Goal: Task Accomplishment & Management: Use online tool/utility

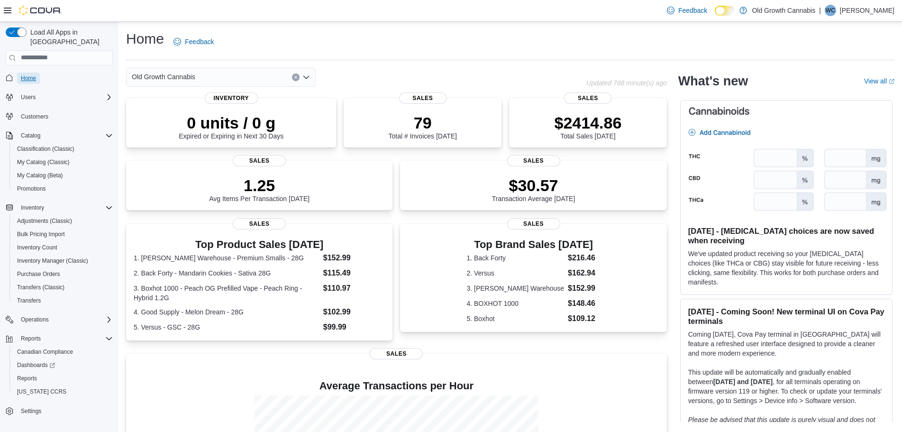
click at [36, 74] on span "Home" at bounding box center [28, 78] width 15 height 8
click at [25, 374] on span "Reports" at bounding box center [27, 378] width 20 height 8
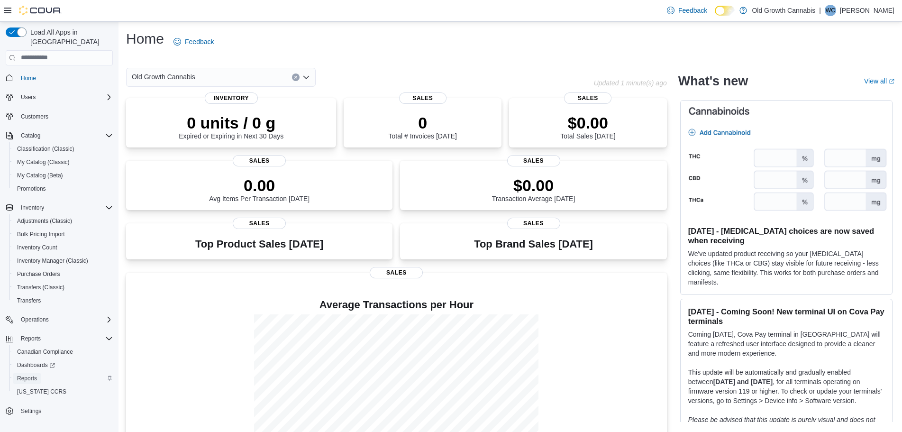
click at [32, 374] on span "Reports" at bounding box center [27, 378] width 20 height 8
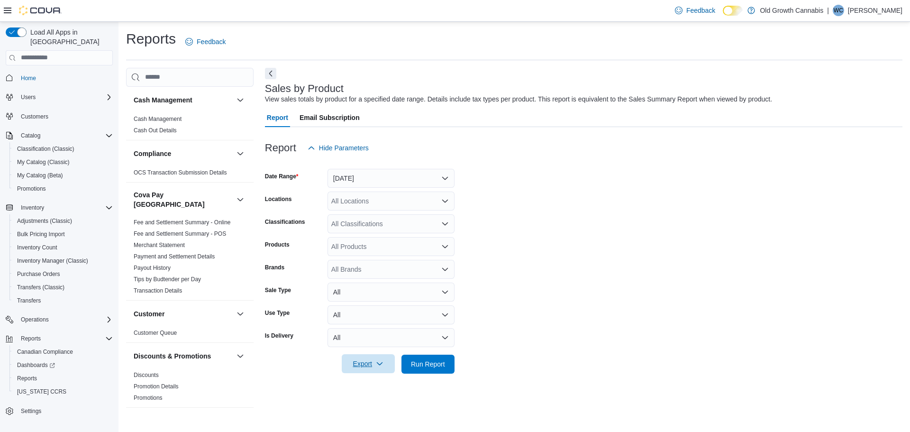
click at [378, 366] on icon "button" at bounding box center [380, 364] width 8 height 8
click at [386, 310] on span "Export to Excel" at bounding box center [369, 307] width 43 height 8
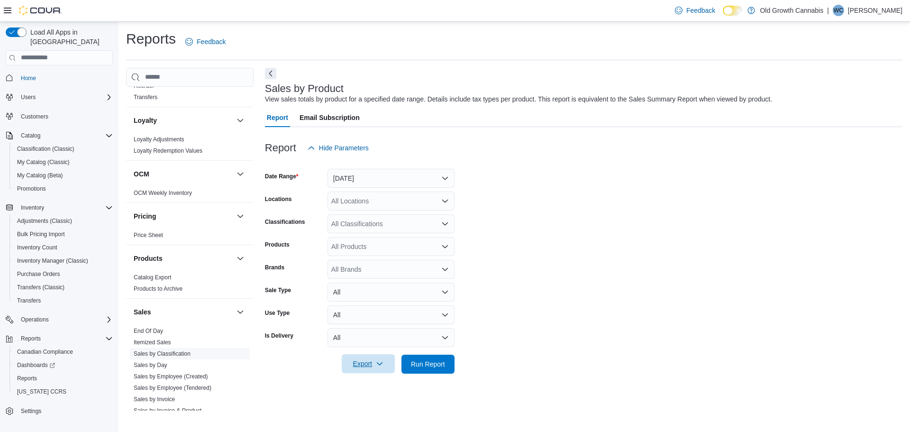
scroll to position [616, 0]
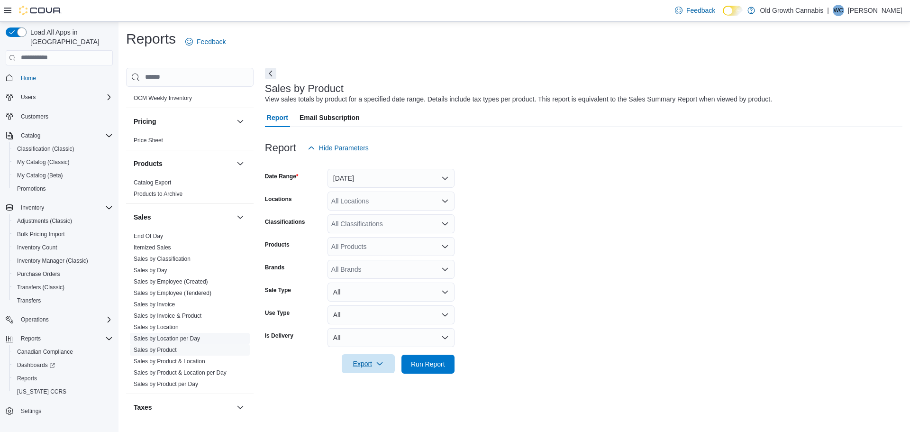
click at [173, 335] on link "Sales by Location per Day" at bounding box center [167, 338] width 66 height 7
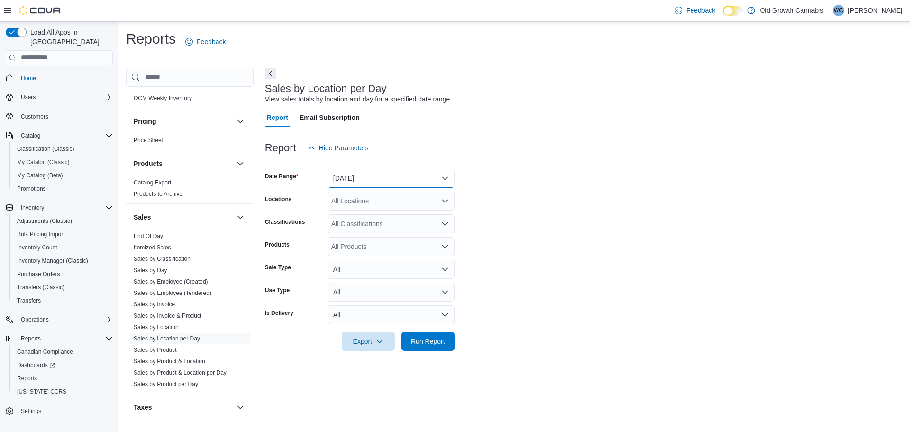
click at [347, 176] on button "Yesterday" at bounding box center [390, 178] width 127 height 19
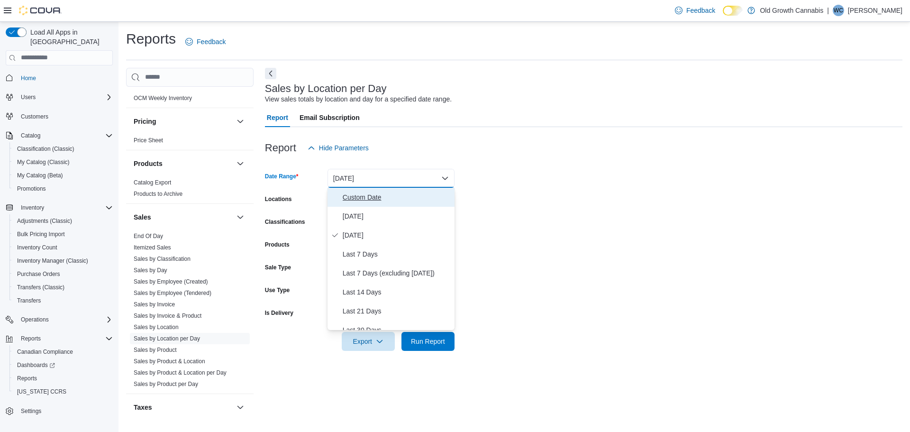
click at [353, 199] on span "Custom Date" at bounding box center [397, 196] width 108 height 11
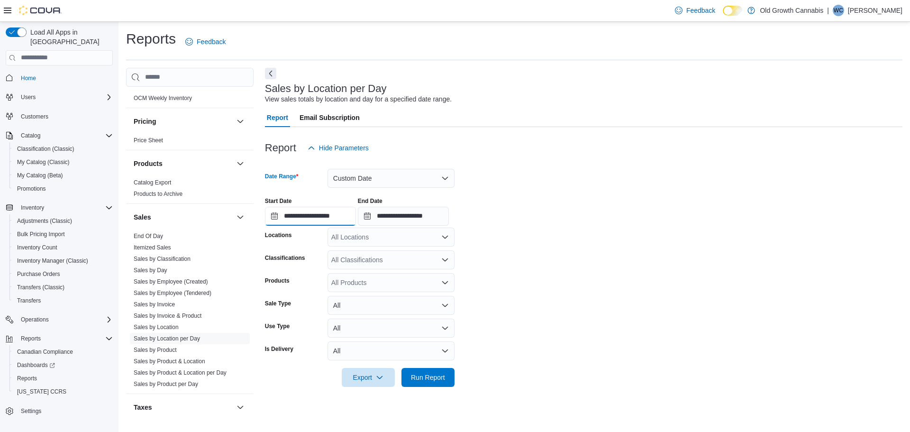
click at [334, 213] on input "**********" at bounding box center [310, 216] width 91 height 19
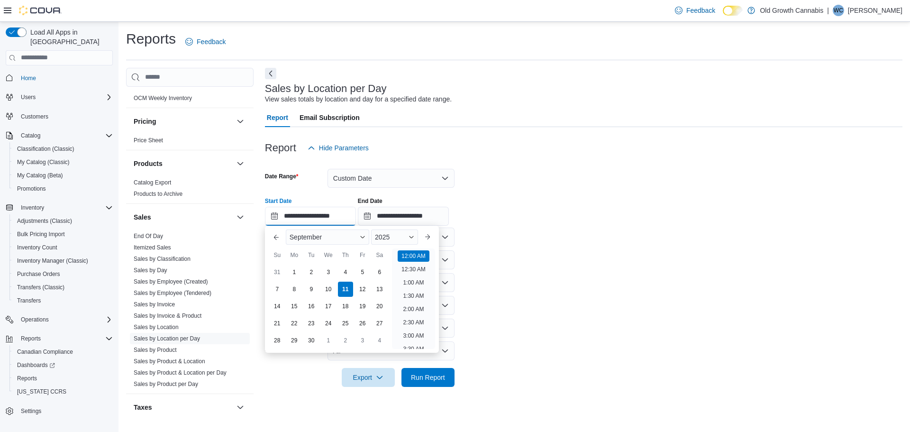
scroll to position [29, 0]
click at [296, 271] on div "1" at bounding box center [294, 272] width 17 height 17
type input "**********"
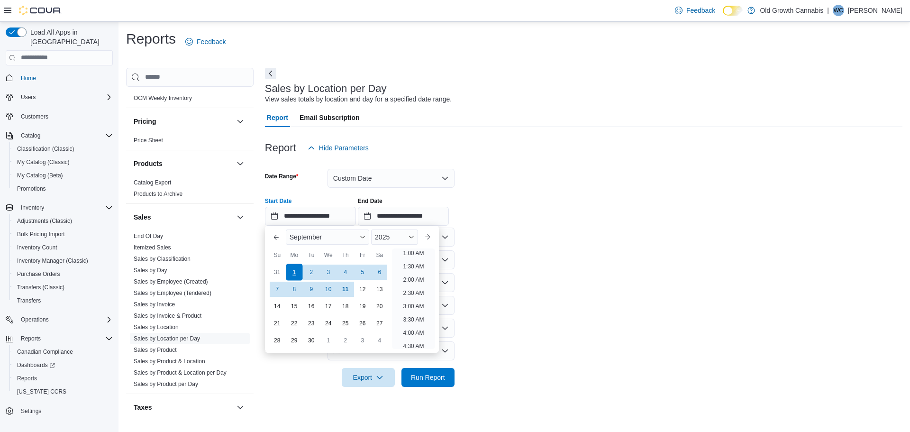
scroll to position [2, 0]
click at [409, 256] on li "12:00 AM" at bounding box center [414, 253] width 32 height 11
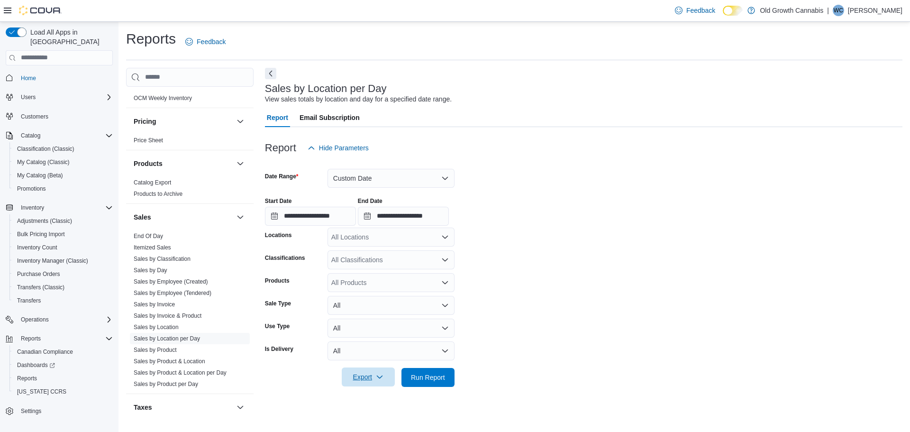
click at [382, 378] on icon "button" at bounding box center [380, 377] width 8 height 8
click at [382, 319] on span "Export to Excel" at bounding box center [369, 321] width 43 height 8
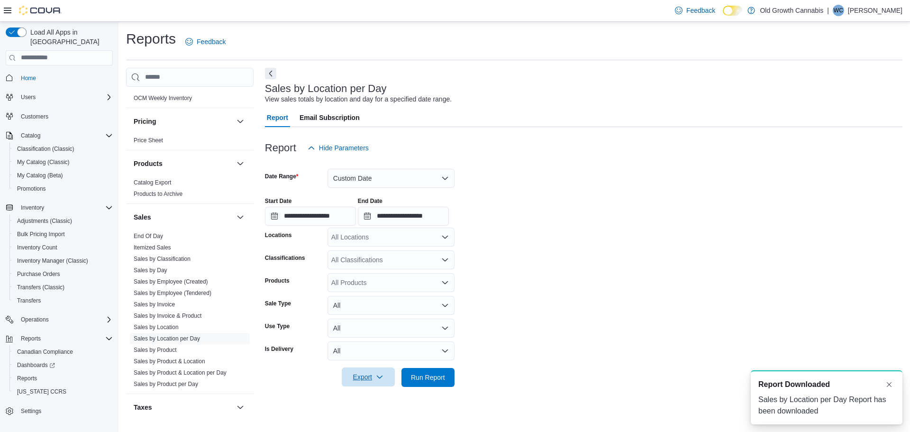
scroll to position [0, 0]
